Goal: Check status: Check status

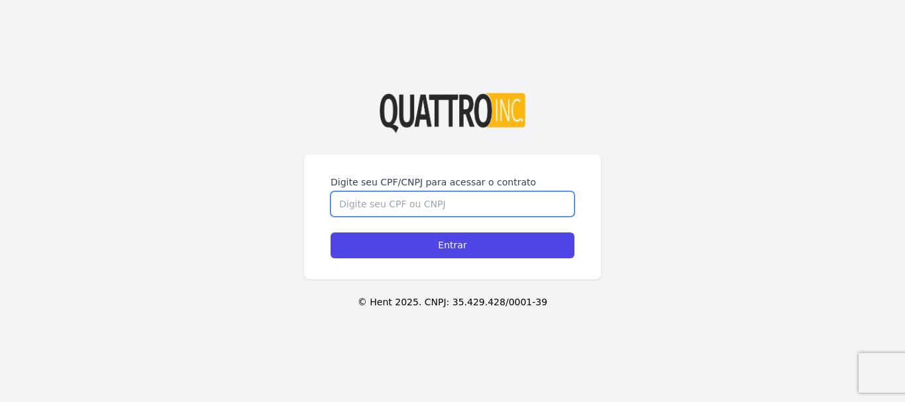
click at [427, 211] on input "Digite seu CPF/CNPJ para acessar o contrato" at bounding box center [453, 203] width 244 height 25
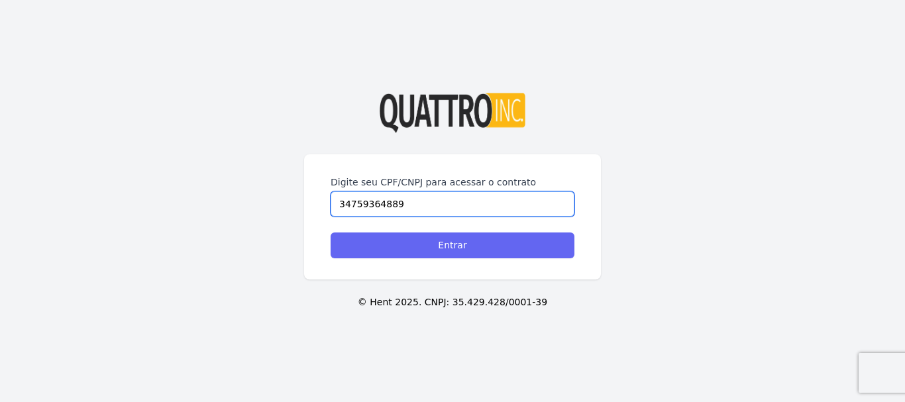
type input "34759364889"
click at [458, 241] on input "Entrar" at bounding box center [453, 246] width 244 height 26
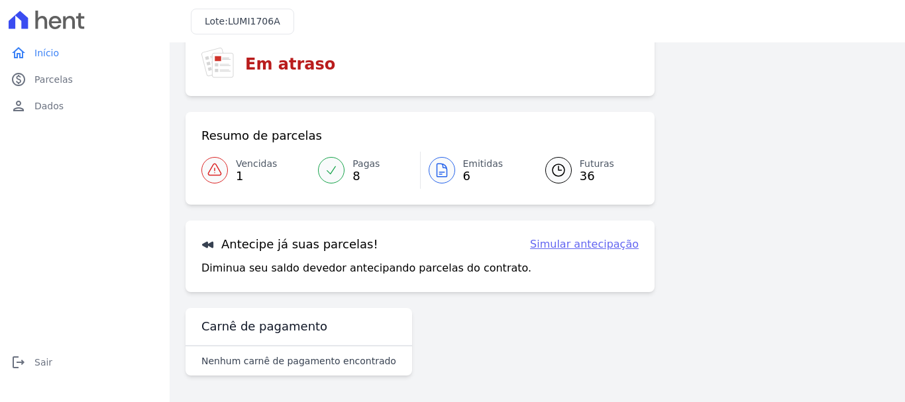
scroll to position [53, 0]
click at [569, 245] on link "Simular antecipação" at bounding box center [584, 245] width 109 height 16
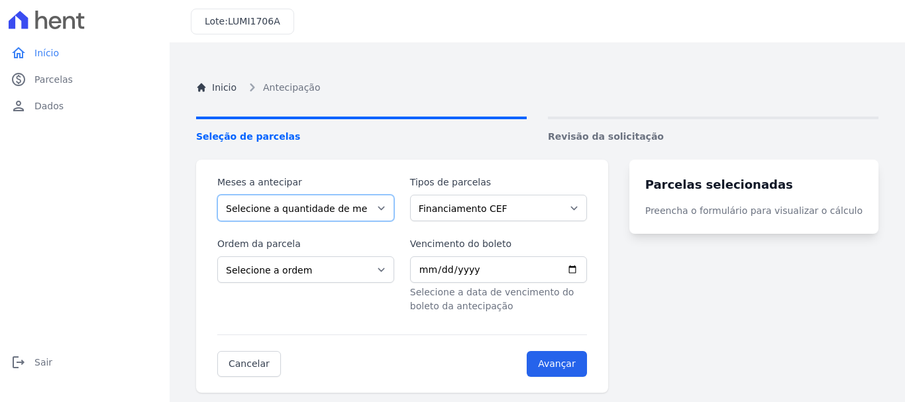
click at [386, 206] on select "Selecione a quantidade de meses a antecipar 1 2 3 4 5 6 7 8 9 10 11 12 13 14 15…" at bounding box center [305, 208] width 177 height 27
click at [688, 300] on turbo-frame "Parcelas selecionadas Preencha o formulário para visualizar o cálculo" at bounding box center [753, 276] width 249 height 233
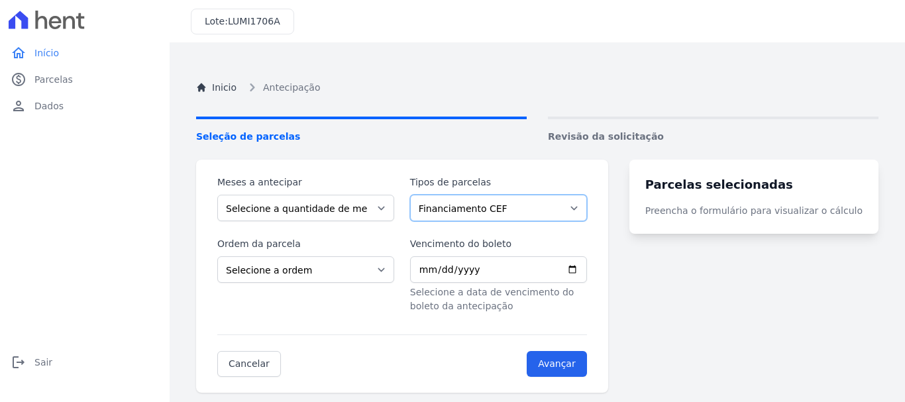
click at [587, 212] on select "Financiamento CEF Parcela Normal Intercalada" at bounding box center [498, 208] width 177 height 27
click at [675, 290] on turbo-frame "Parcelas selecionadas Preencha o formulário para visualizar o cálculo" at bounding box center [753, 276] width 249 height 233
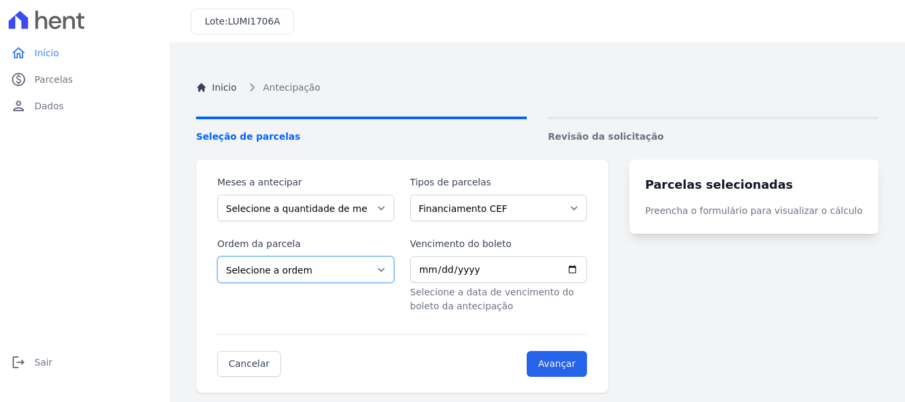
click at [309, 278] on select "Selecione a ordem Últimas parcelas Primeiras parcelas" at bounding box center [305, 269] width 177 height 27
click at [500, 362] on div "Cancelar Avançar" at bounding box center [402, 356] width 370 height 42
click at [62, 83] on span "Parcelas" at bounding box center [53, 79] width 38 height 13
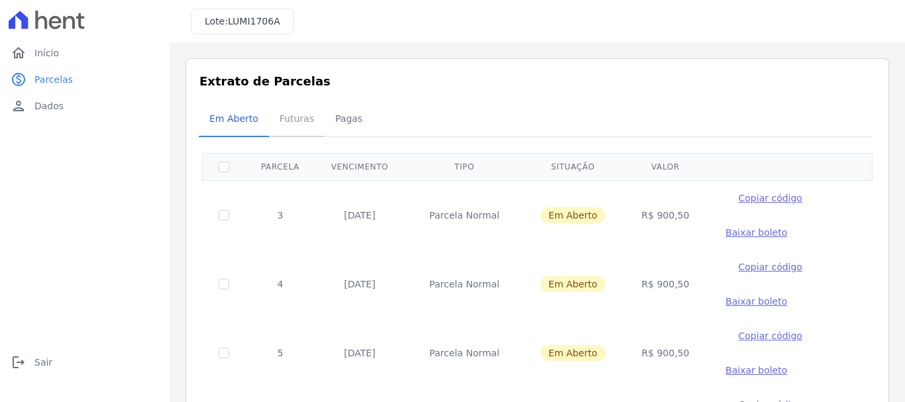
click at [287, 118] on span "Futuras" at bounding box center [297, 118] width 50 height 27
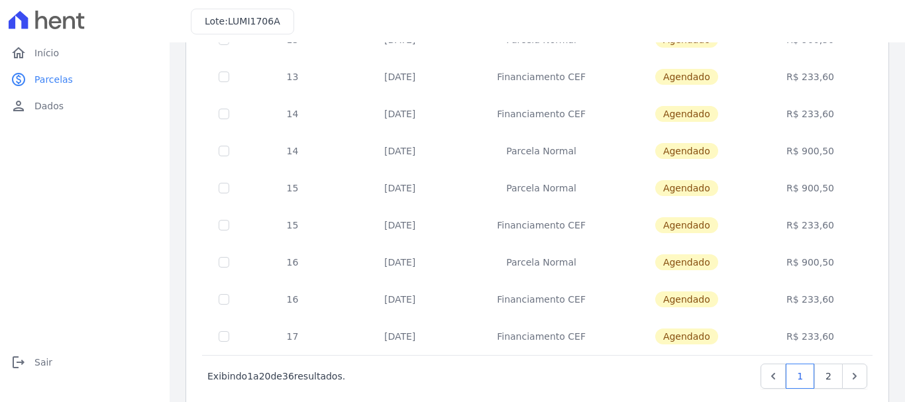
scroll to position [598, 0]
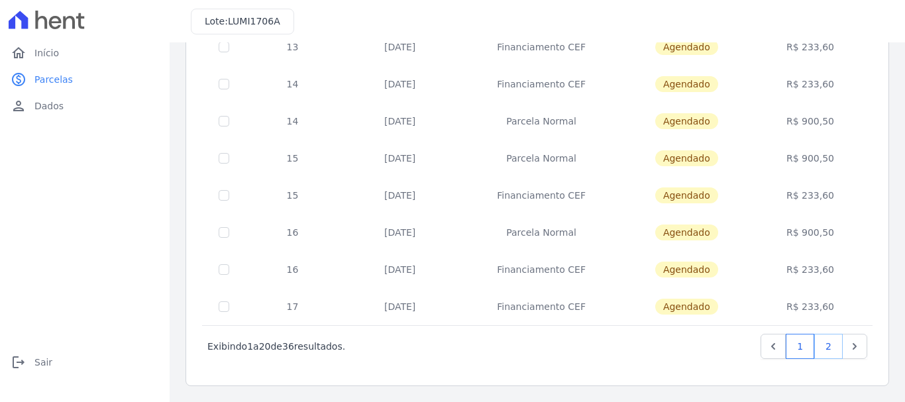
click at [822, 345] on link "2" at bounding box center [828, 346] width 28 height 25
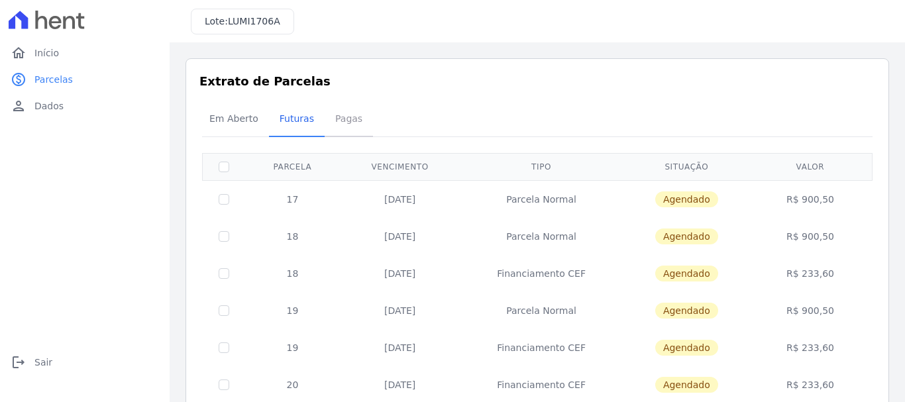
click at [328, 119] on span "Pagas" at bounding box center [348, 118] width 43 height 27
